Goal: Check status: Check status

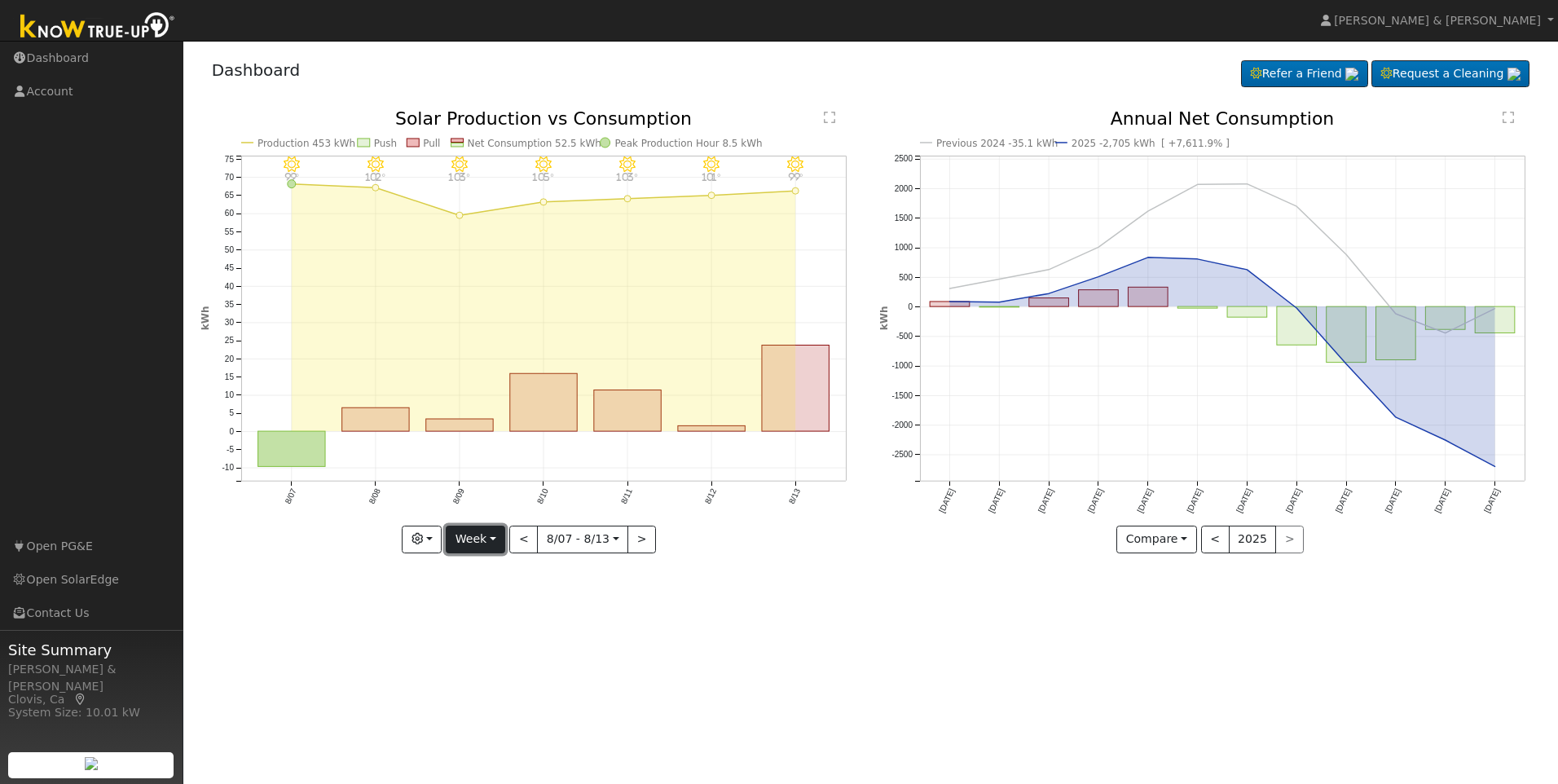
click at [501, 535] on button "Week" at bounding box center [476, 540] width 59 height 28
click at [498, 621] on link "Month" at bounding box center [503, 618] width 113 height 23
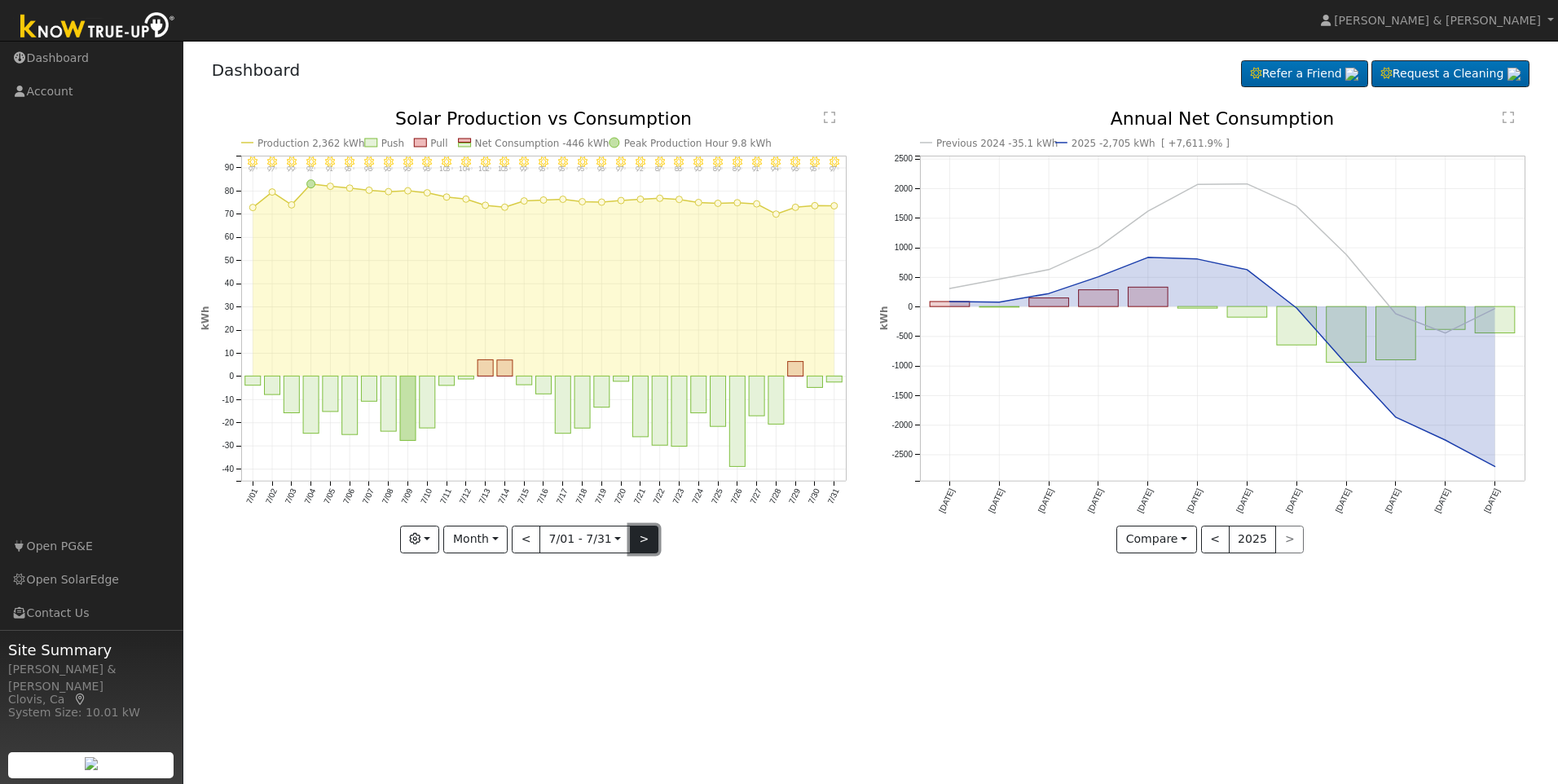
click at [645, 535] on button ">" at bounding box center [644, 540] width 29 height 28
type input "2025-08-01"
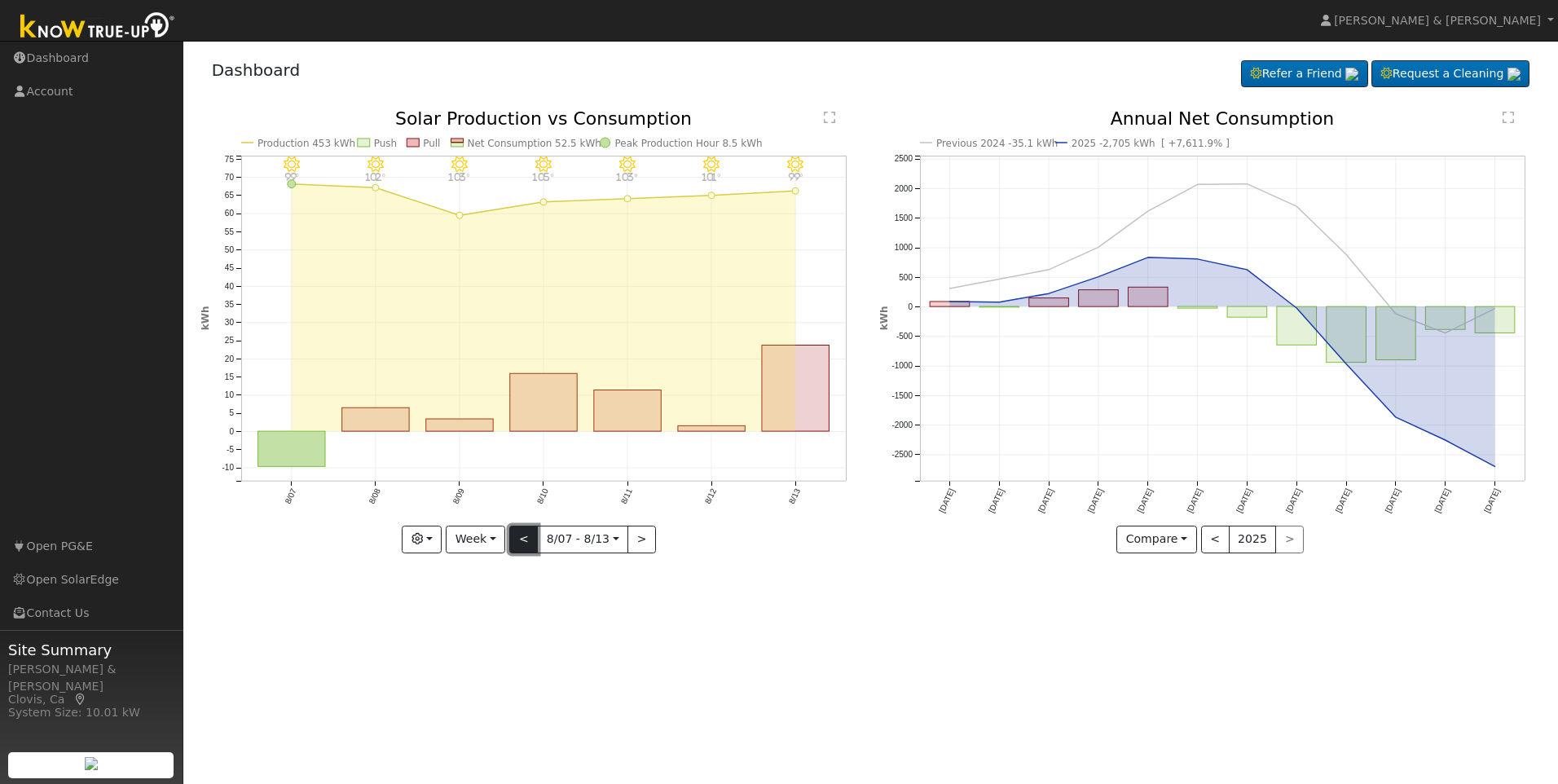
click at [529, 543] on button "<" at bounding box center [523, 540] width 29 height 28
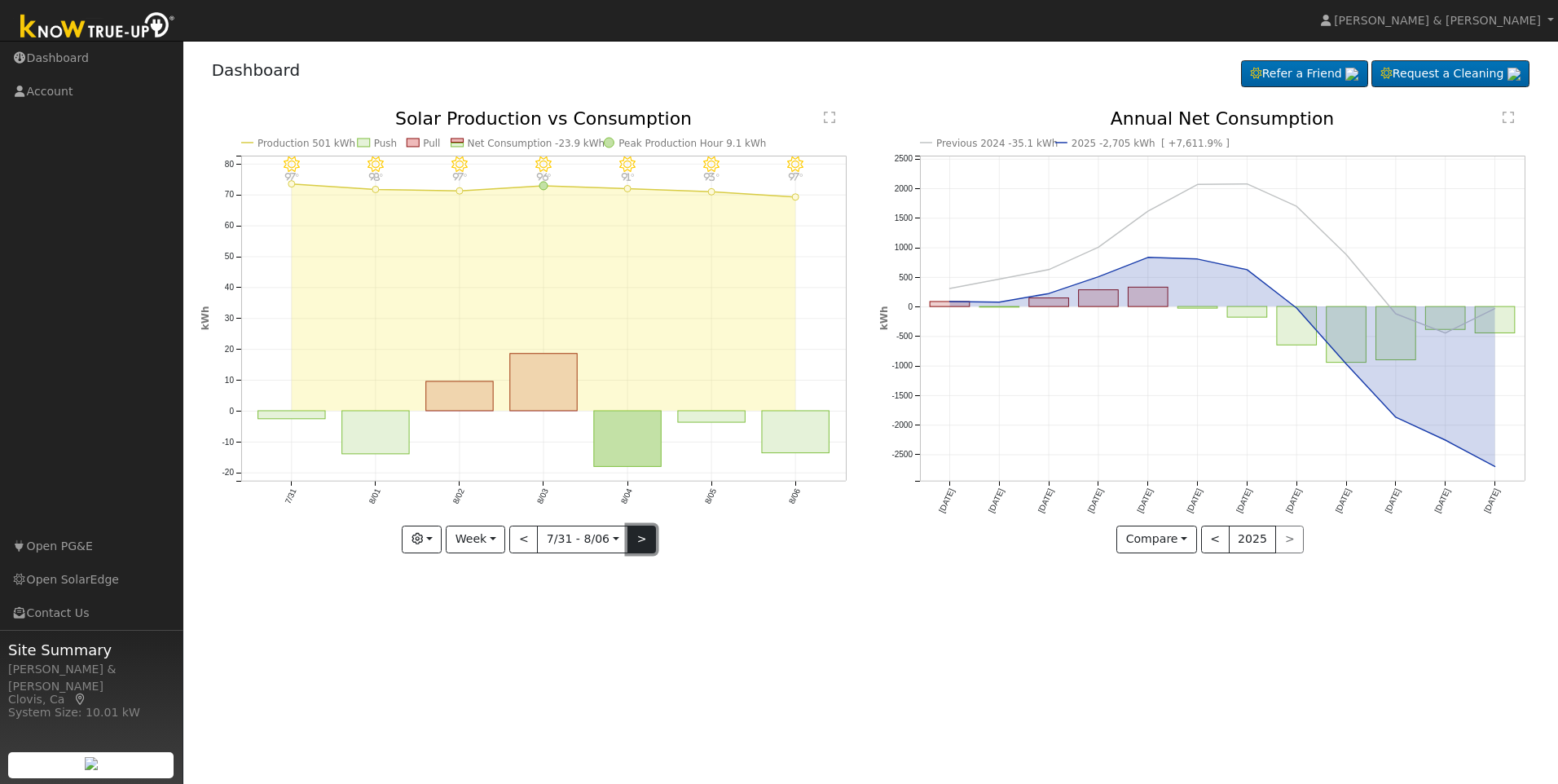
click at [642, 537] on button ">" at bounding box center [642, 540] width 29 height 28
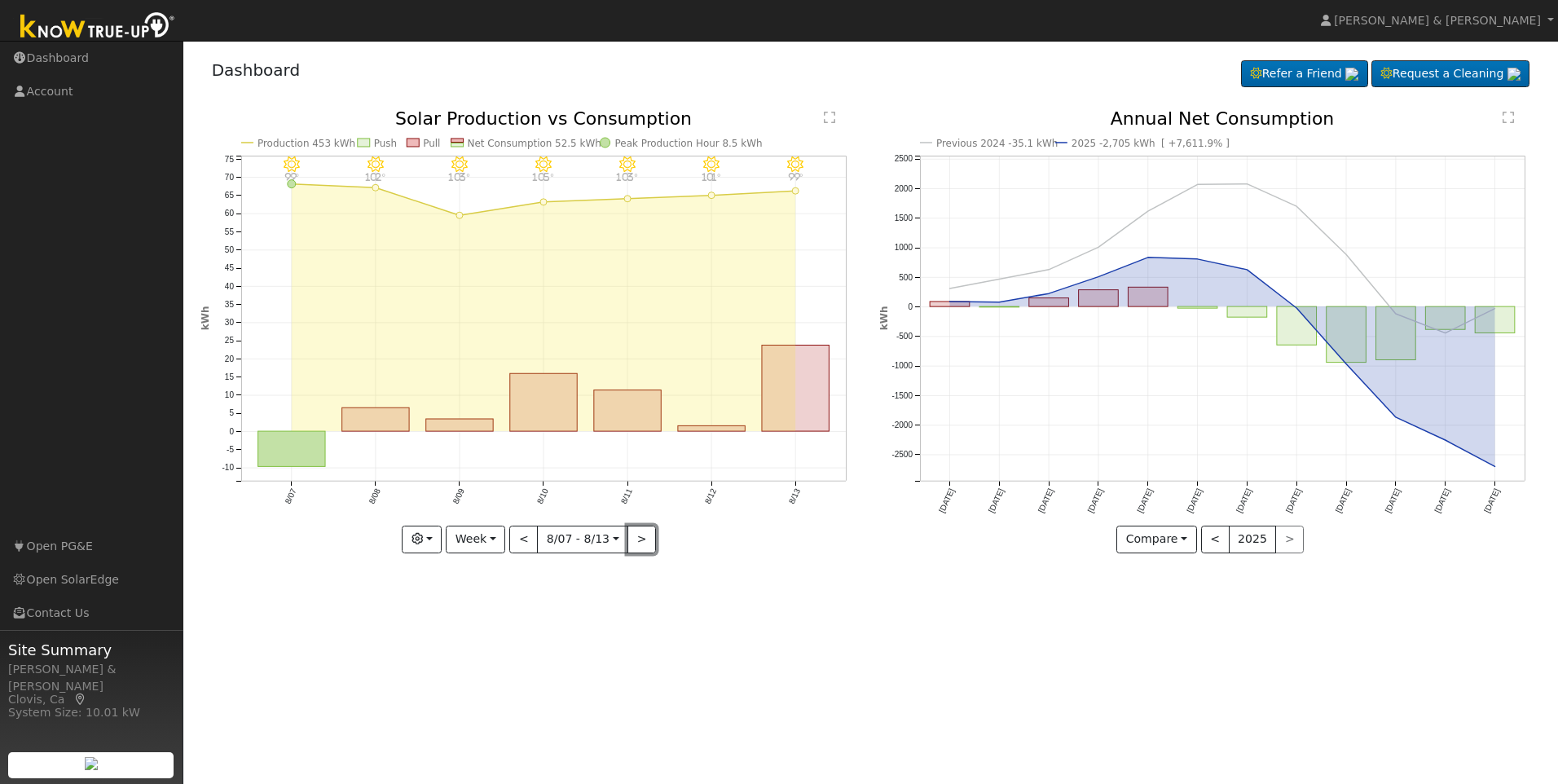
click at [643, 543] on button ">" at bounding box center [642, 540] width 29 height 28
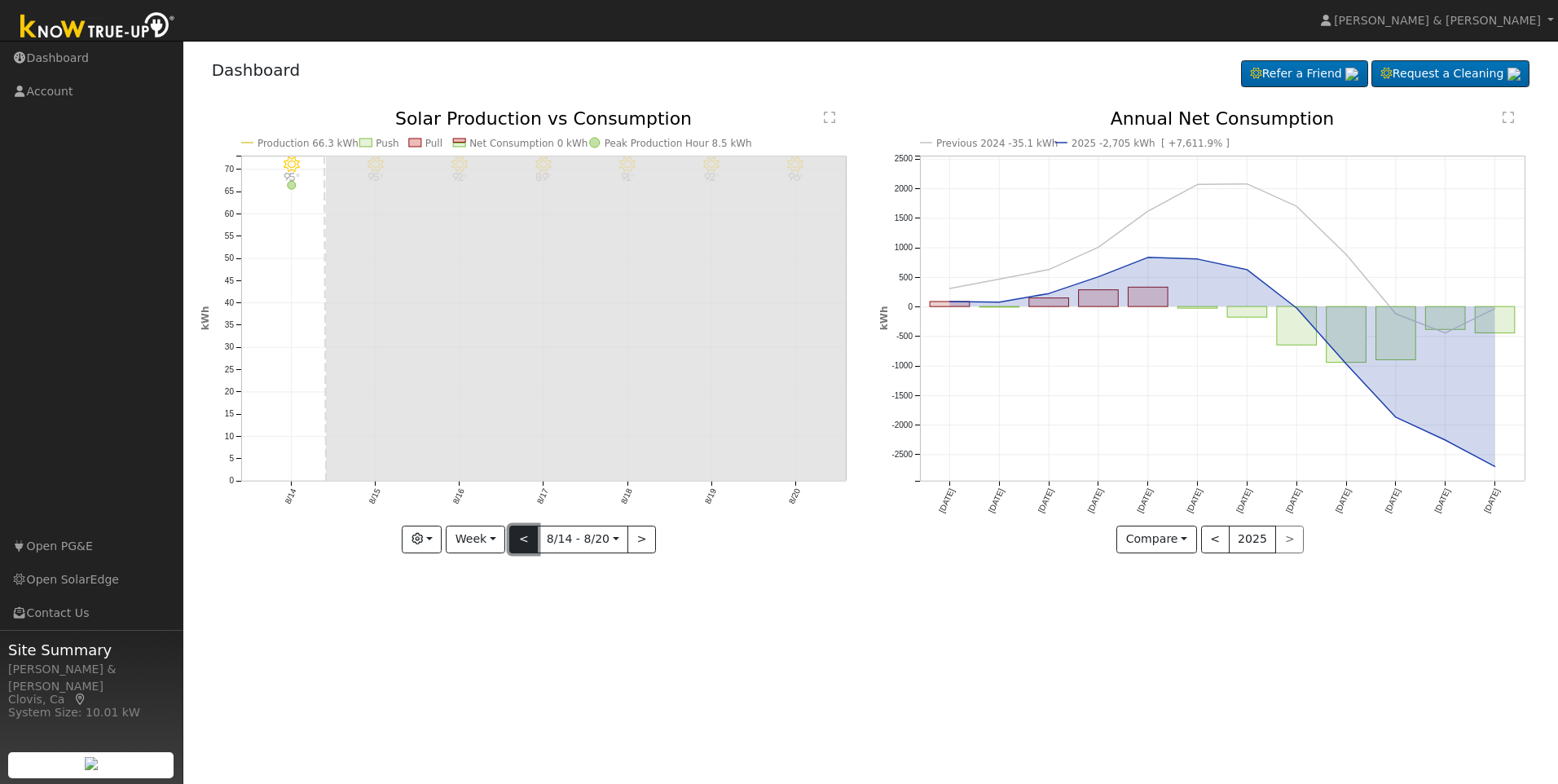
click at [522, 538] on button "<" at bounding box center [523, 540] width 29 height 28
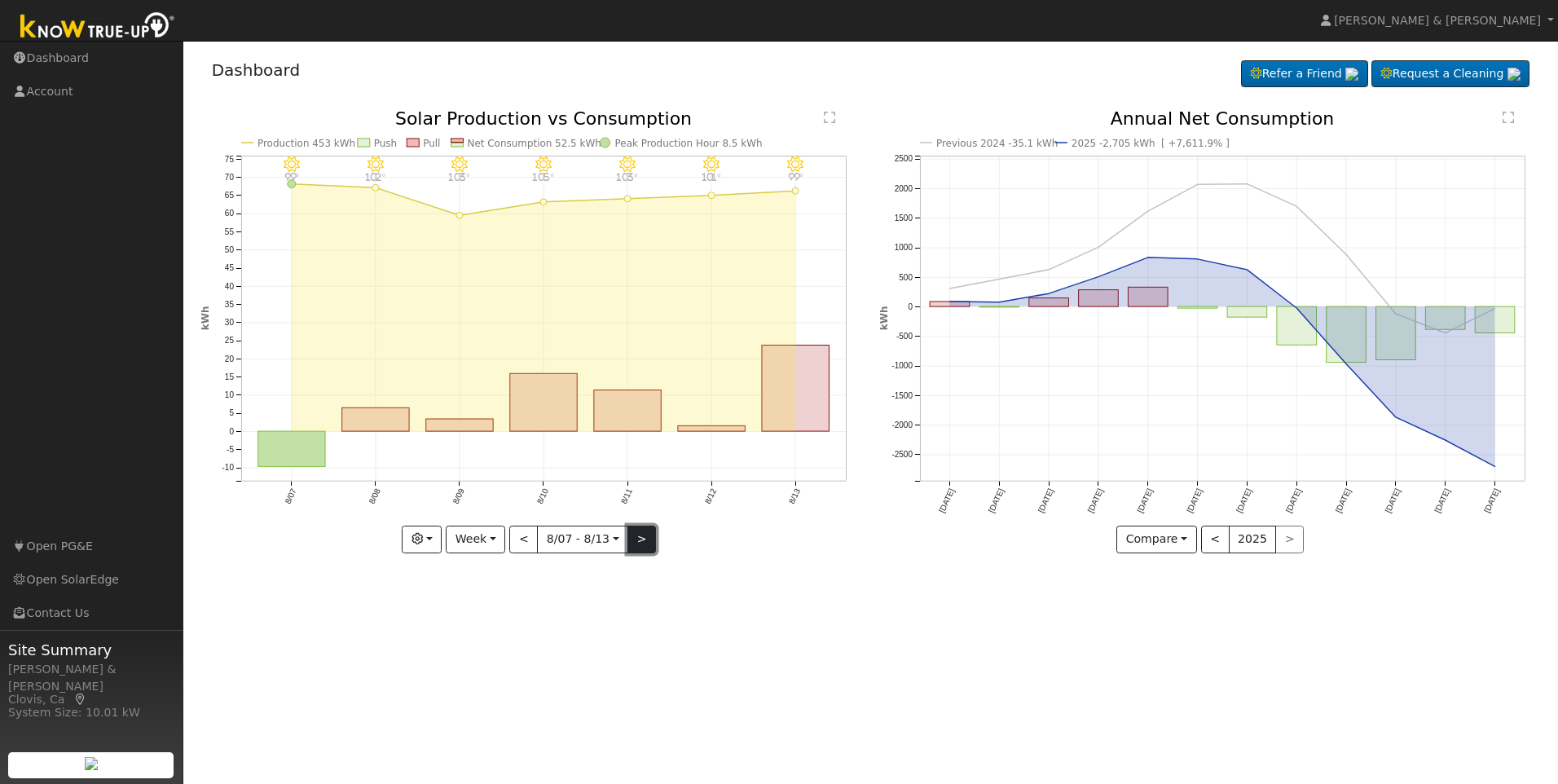
click at [645, 541] on button ">" at bounding box center [642, 540] width 29 height 28
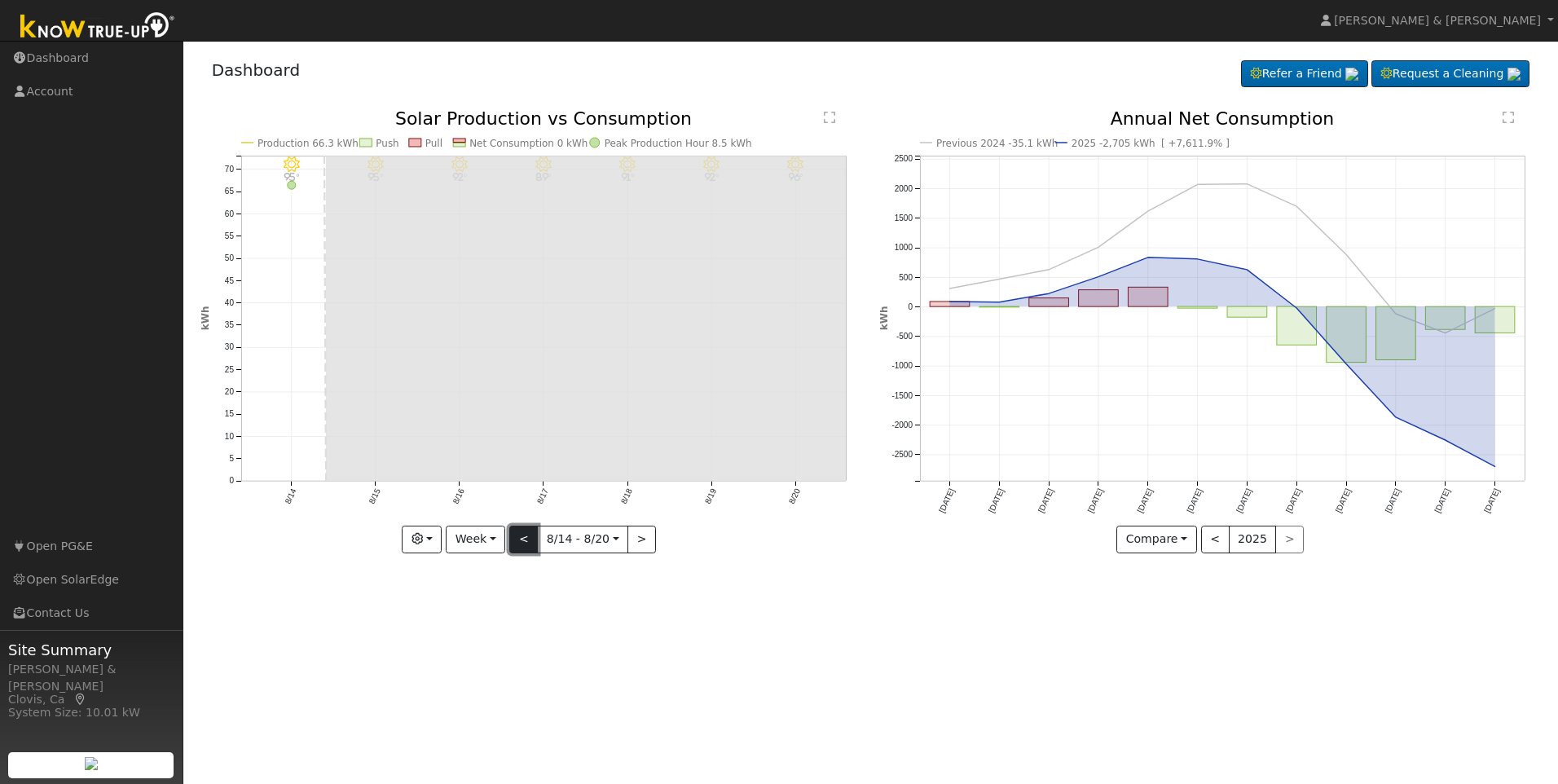
click at [521, 535] on button "<" at bounding box center [523, 540] width 29 height 28
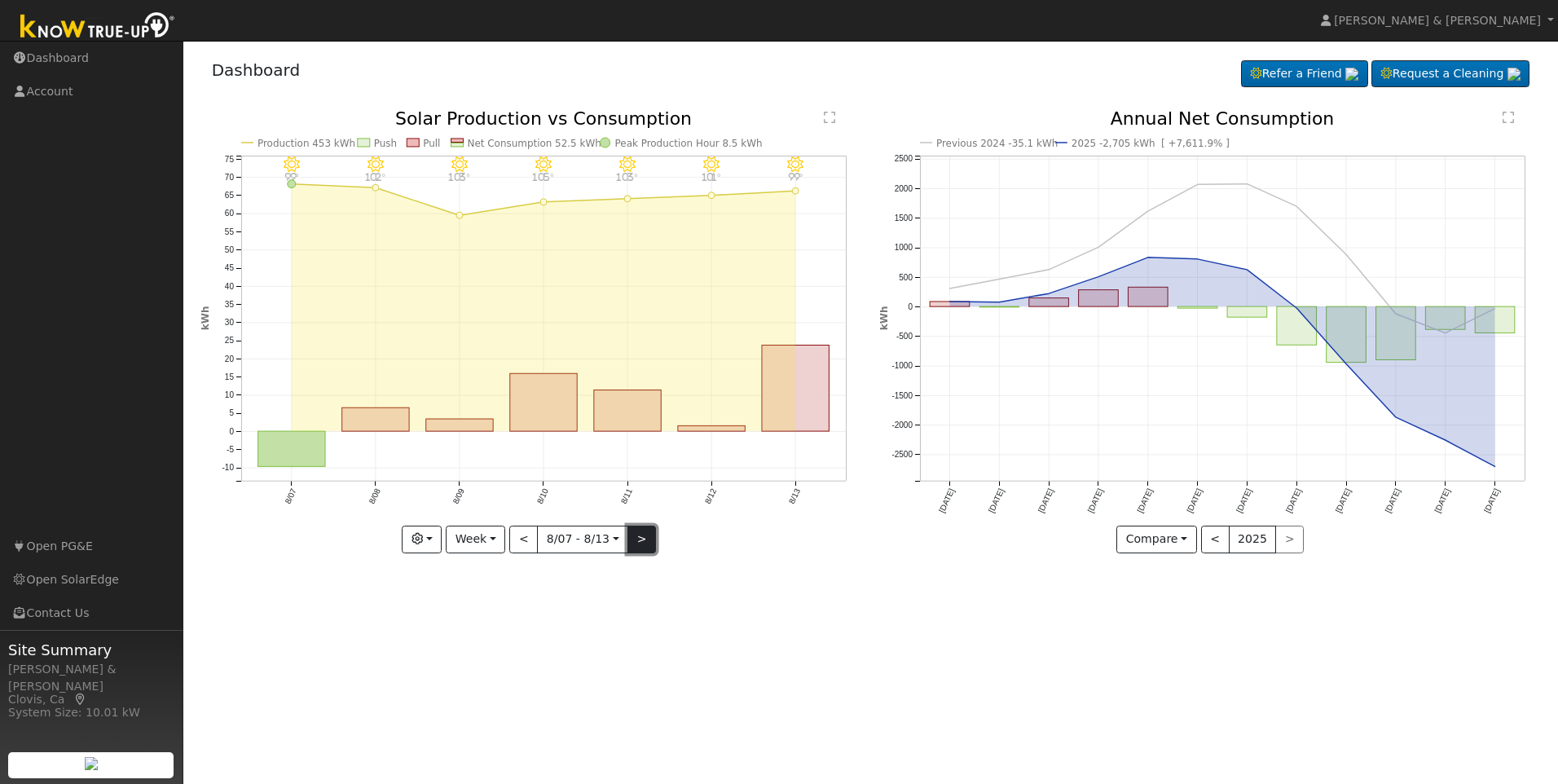
click at [650, 539] on button ">" at bounding box center [642, 540] width 29 height 28
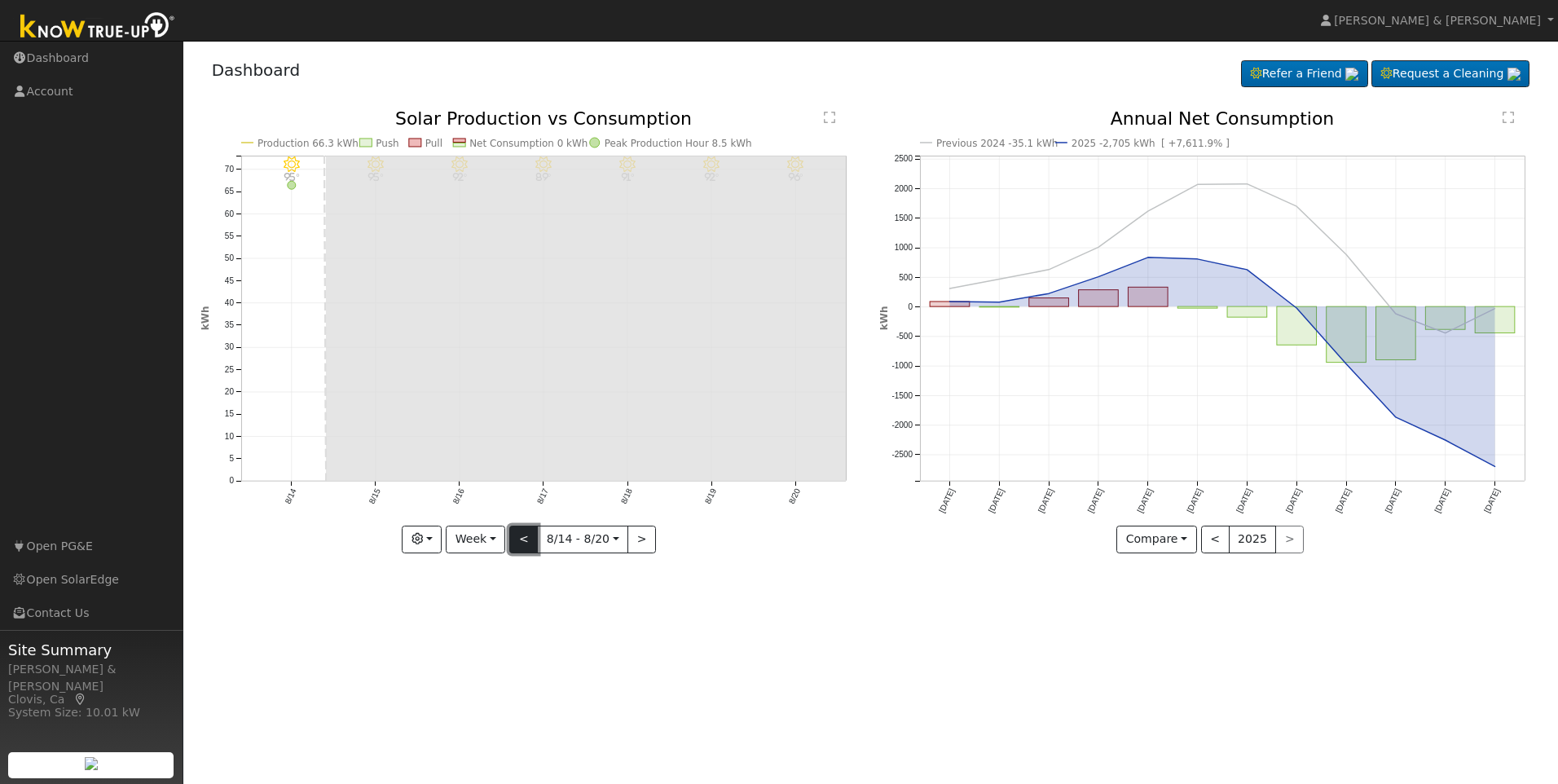
click at [523, 541] on button "<" at bounding box center [523, 540] width 29 height 28
type input "[DATE]"
